Goal: Find specific fact: Find specific fact

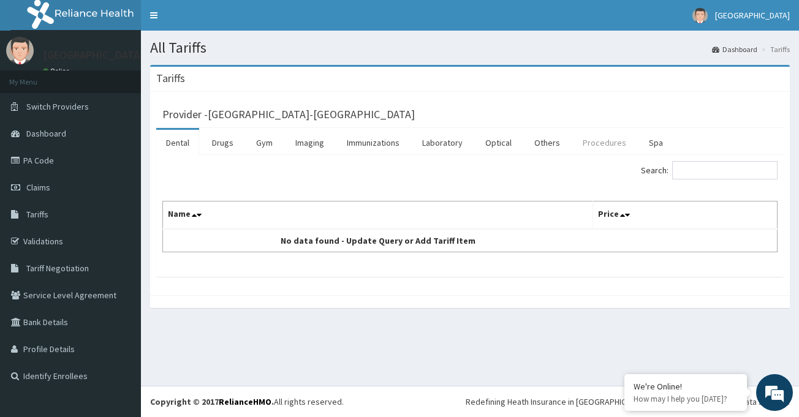
click at [595, 146] on link "Procedures" at bounding box center [604, 143] width 63 height 26
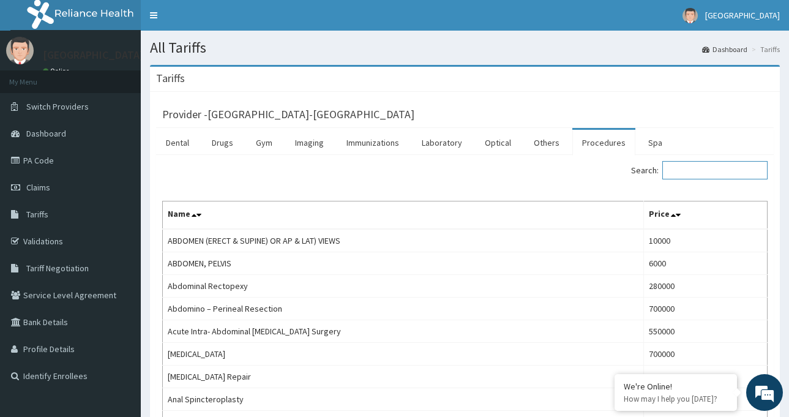
click at [701, 167] on input "Search:" at bounding box center [715, 170] width 105 height 18
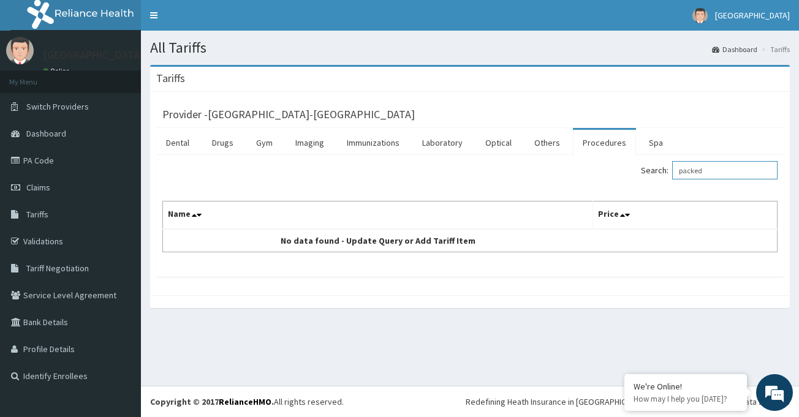
drag, startPoint x: 728, startPoint y: 170, endPoint x: 668, endPoint y: 169, distance: 60.0
click at [668, 169] on label "Search: packed" at bounding box center [709, 170] width 137 height 18
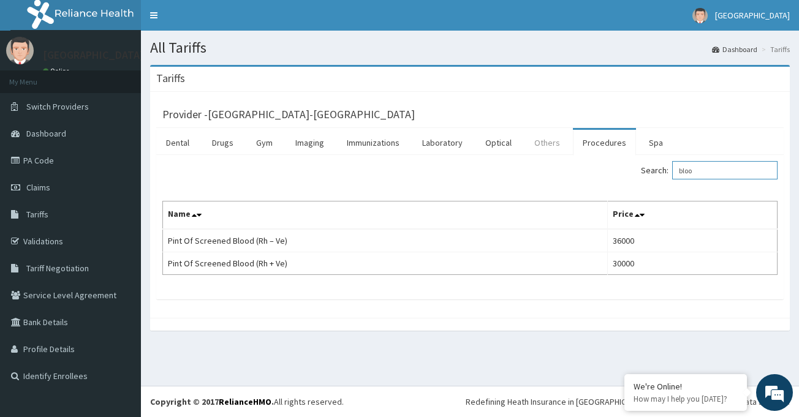
type input "bloo"
click at [543, 137] on link "Others" at bounding box center [546, 143] width 45 height 26
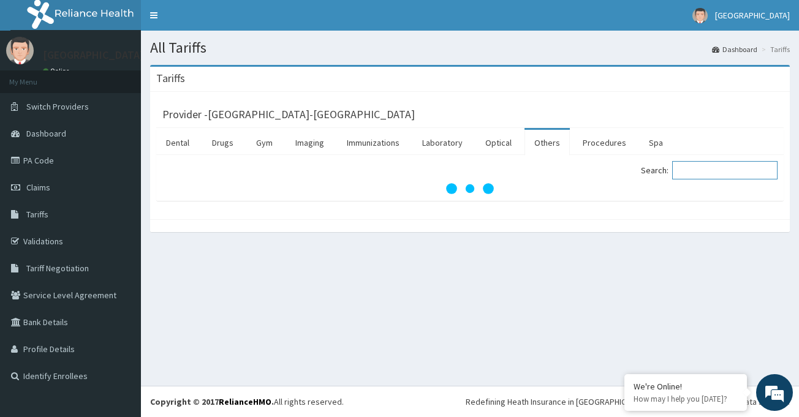
click at [695, 171] on input "Search:" at bounding box center [724, 170] width 105 height 18
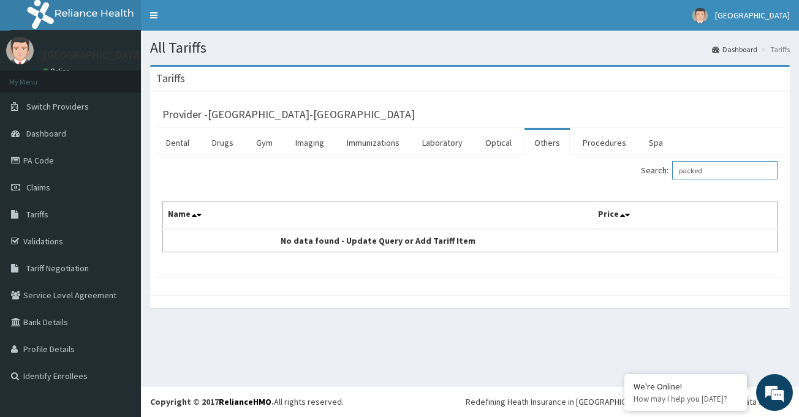
type input "packed"
click at [599, 145] on link "Procedures" at bounding box center [604, 143] width 63 height 26
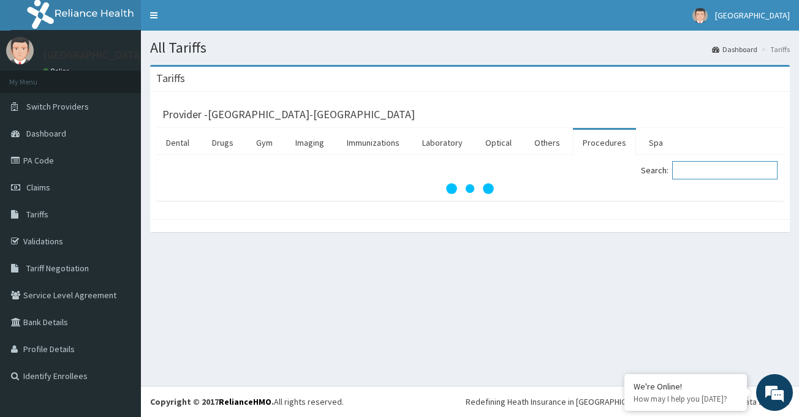
click at [705, 168] on input "Search:" at bounding box center [724, 170] width 105 height 18
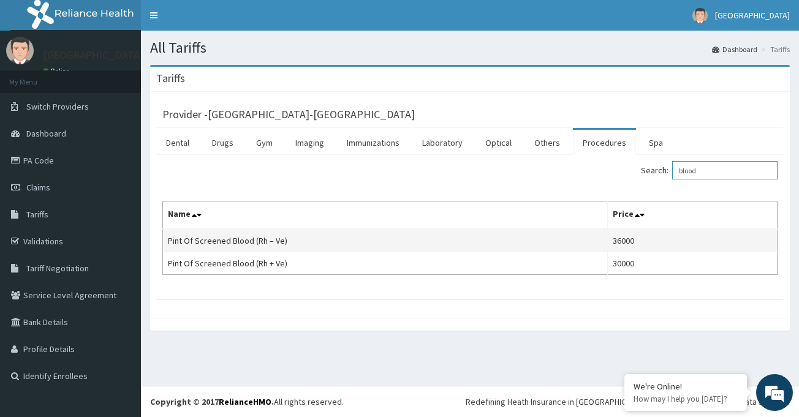
type input "blood"
click at [203, 244] on td "Pint Of Screened Blood (Rh – Ve)" at bounding box center [385, 240] width 445 height 23
copy td "Pint Of Screened Blood (Rh – Ve)"
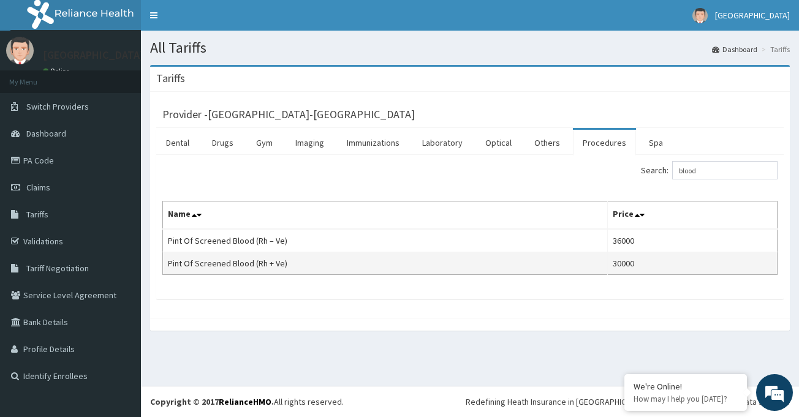
click at [243, 261] on td "Pint Of Screened Blood (Rh + Ve)" at bounding box center [385, 263] width 445 height 23
copy td "Pint Of Screened Blood (Rh + Ve)"
